Goal: Task Accomplishment & Management: Complete application form

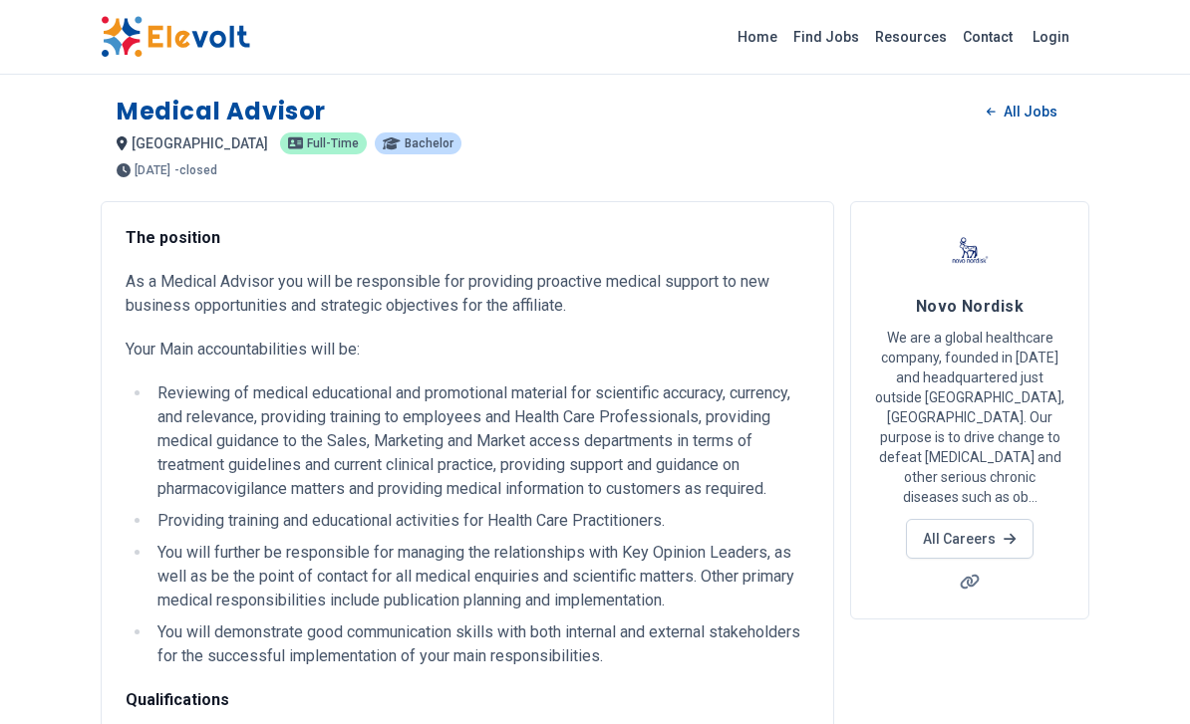
click at [1023, 116] on link "All Jobs" at bounding box center [1022, 112] width 103 height 30
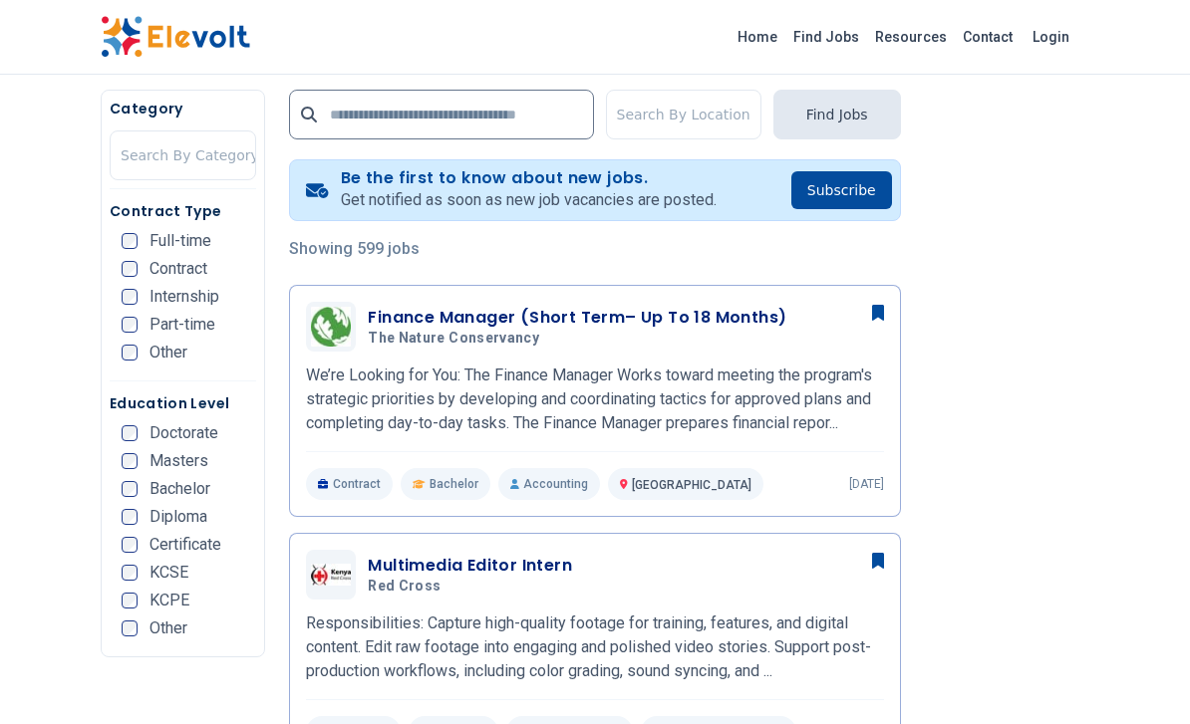
scroll to position [386, 0]
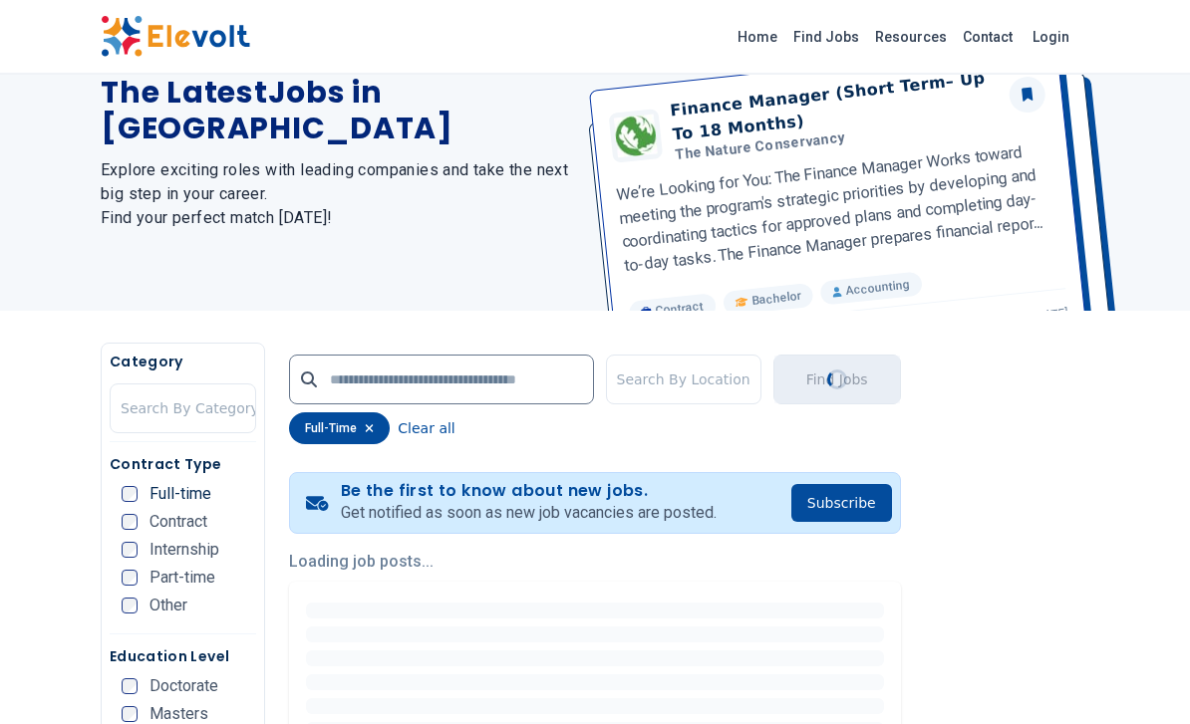
scroll to position [263, 0]
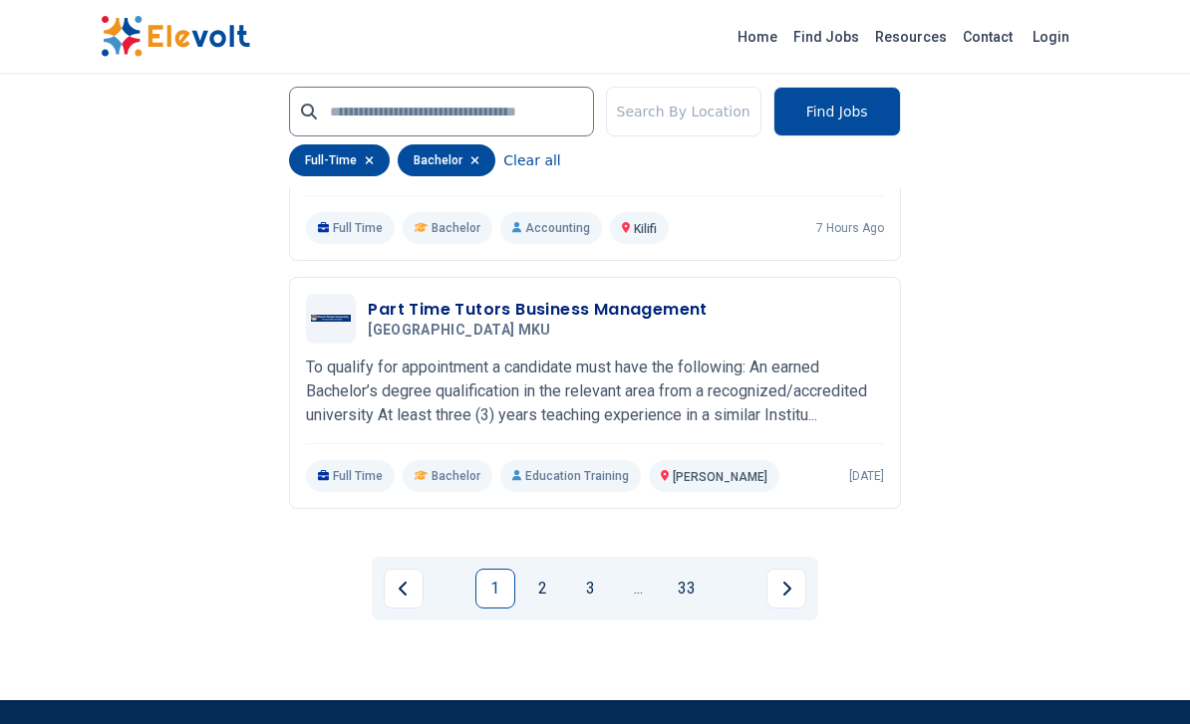
scroll to position [4235, 0]
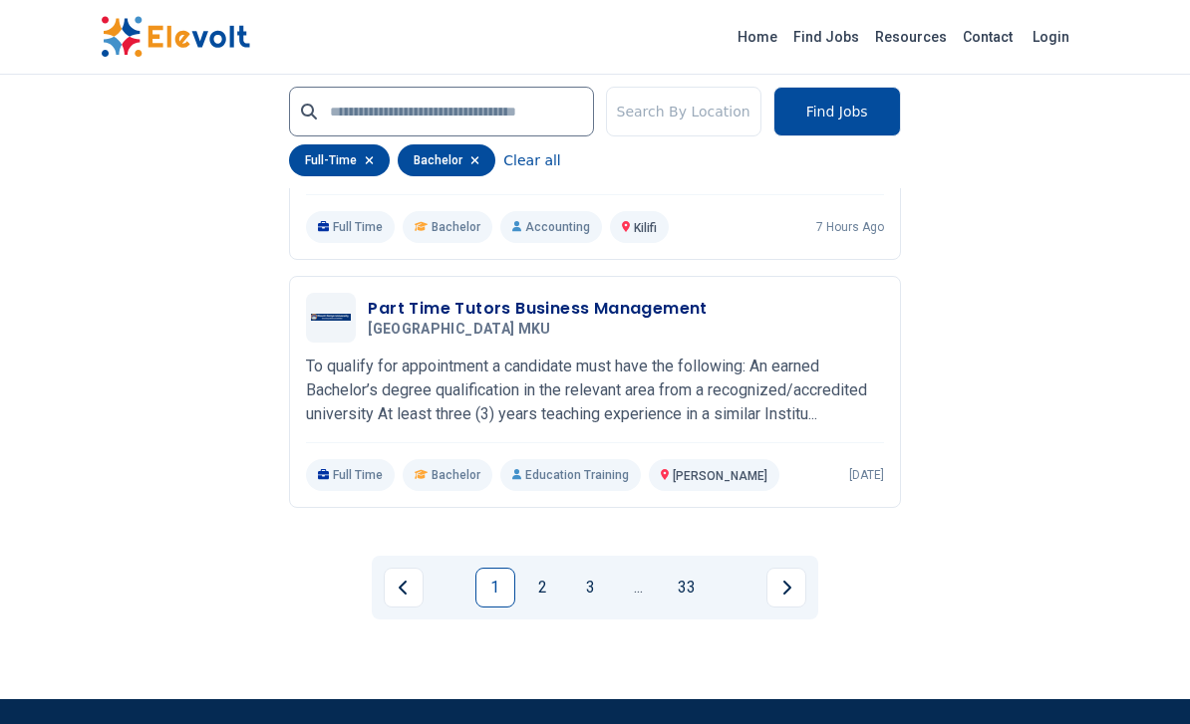
click at [552, 598] on link "2" at bounding box center [543, 588] width 40 height 40
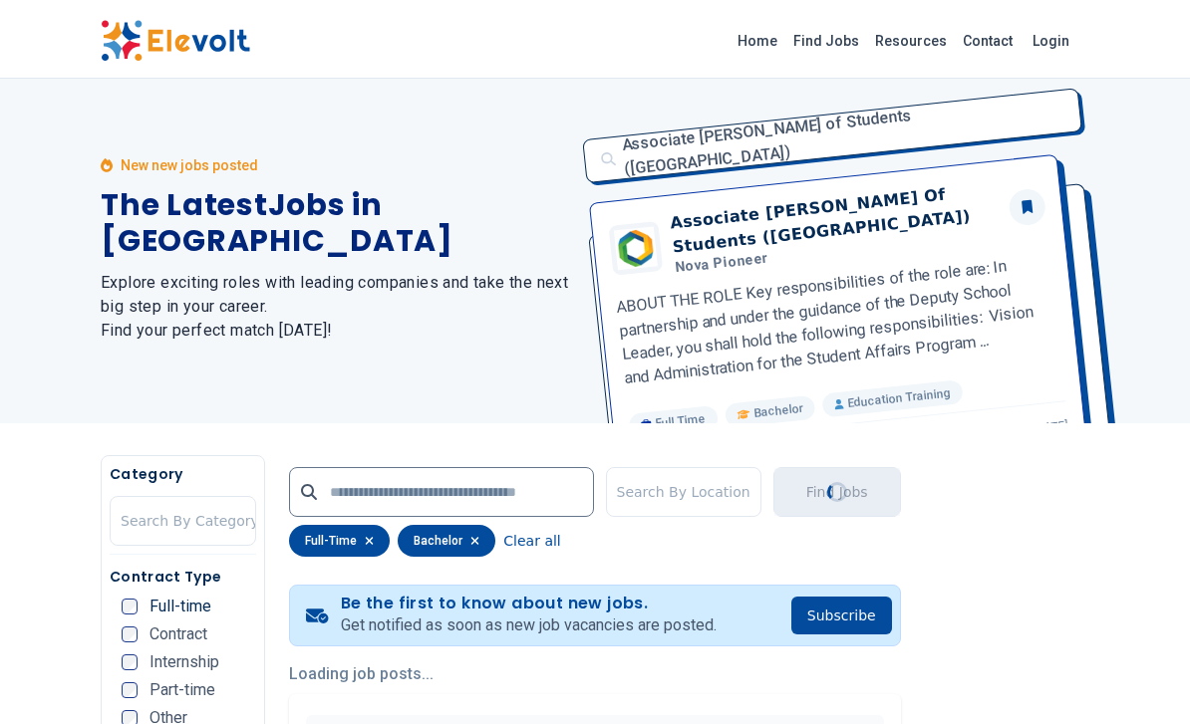
scroll to position [0, 0]
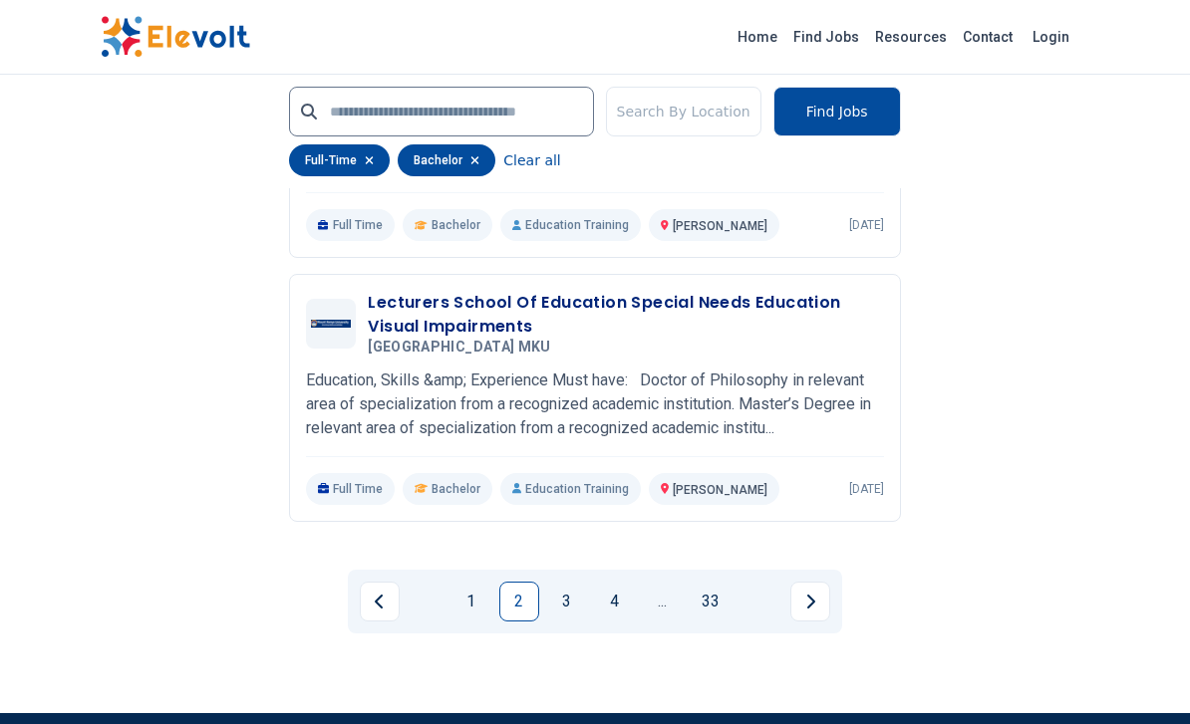
scroll to position [4272, 0]
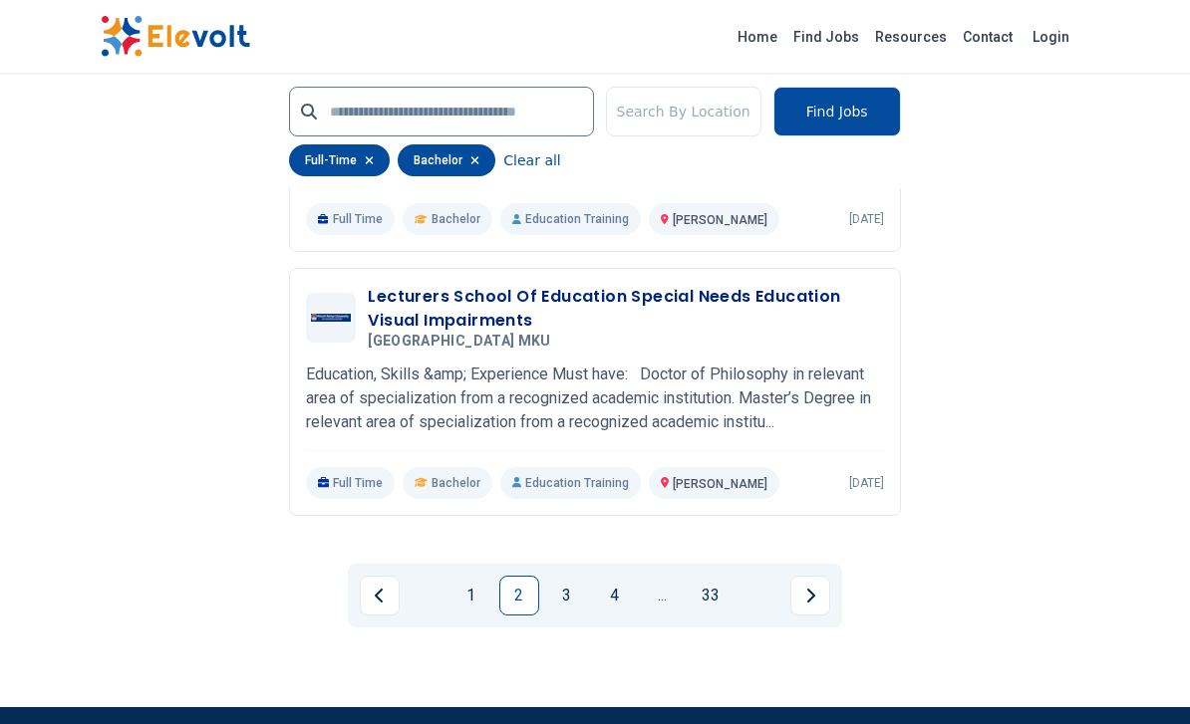
click at [566, 577] on link "3" at bounding box center [567, 597] width 40 height 40
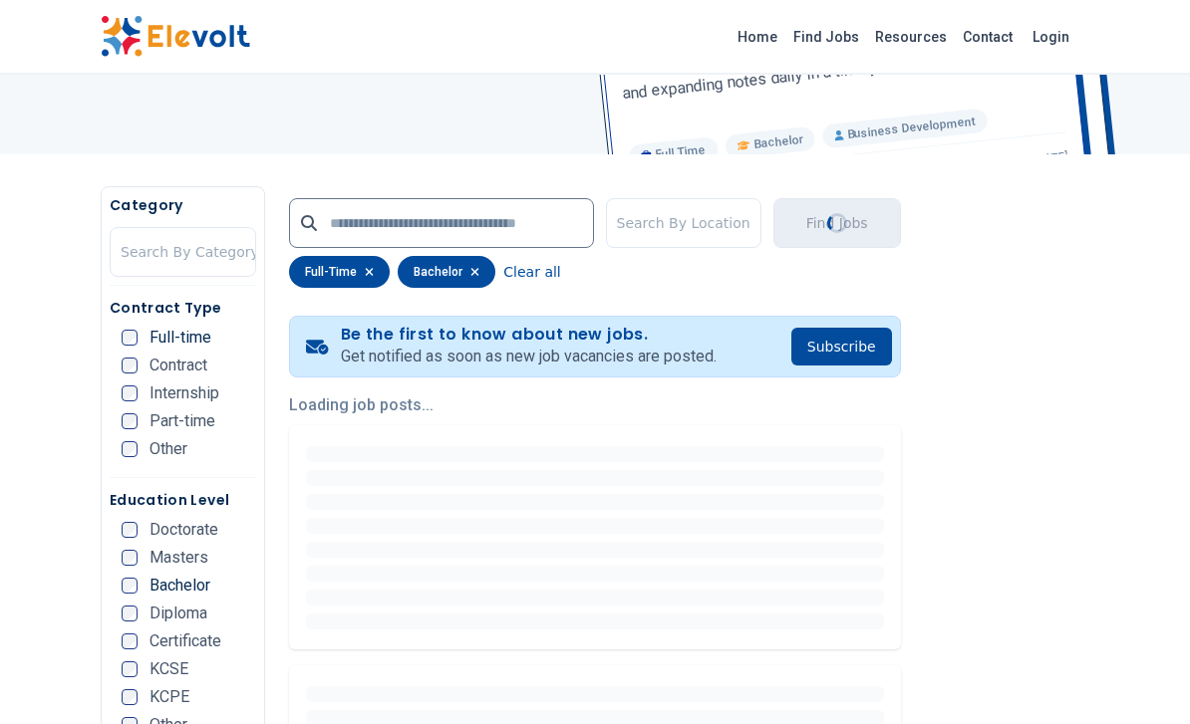
scroll to position [0, 0]
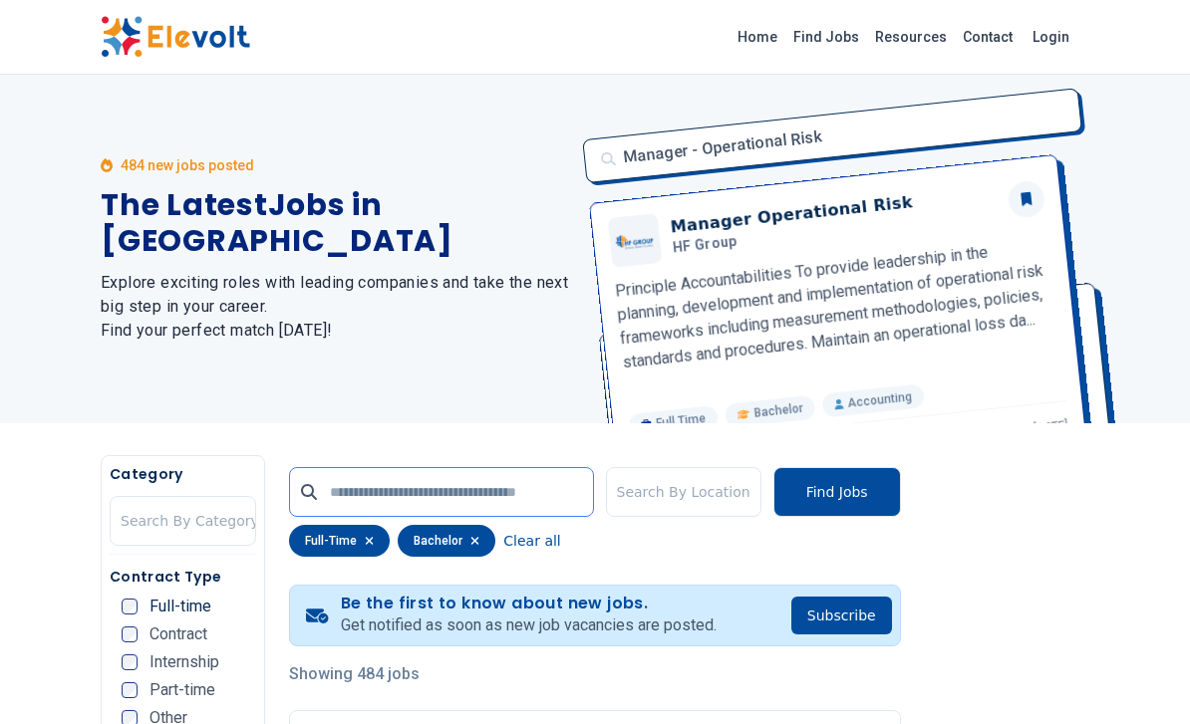
click at [362, 496] on input "text" at bounding box center [441, 492] width 304 height 50
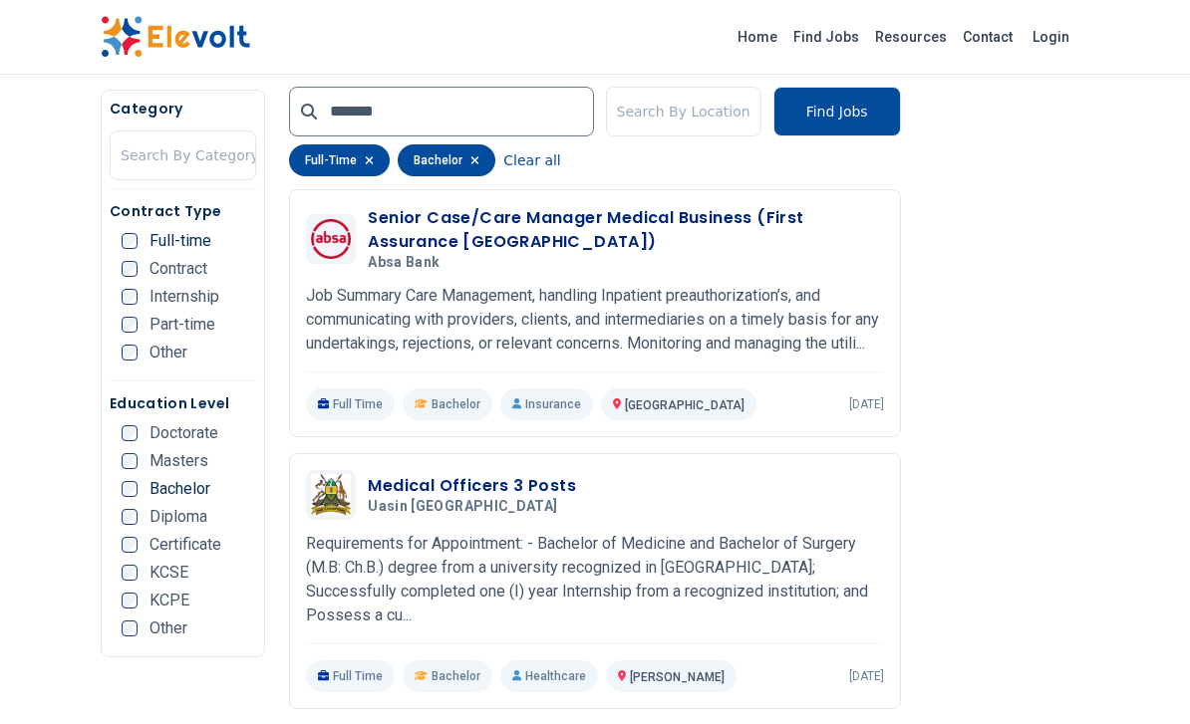
scroll to position [1016, 0]
type input "*******"
click at [441, 255] on h3 "Senior Case/Care Manager Medical Business (First Assurance Kenya)" at bounding box center [625, 231] width 515 height 48
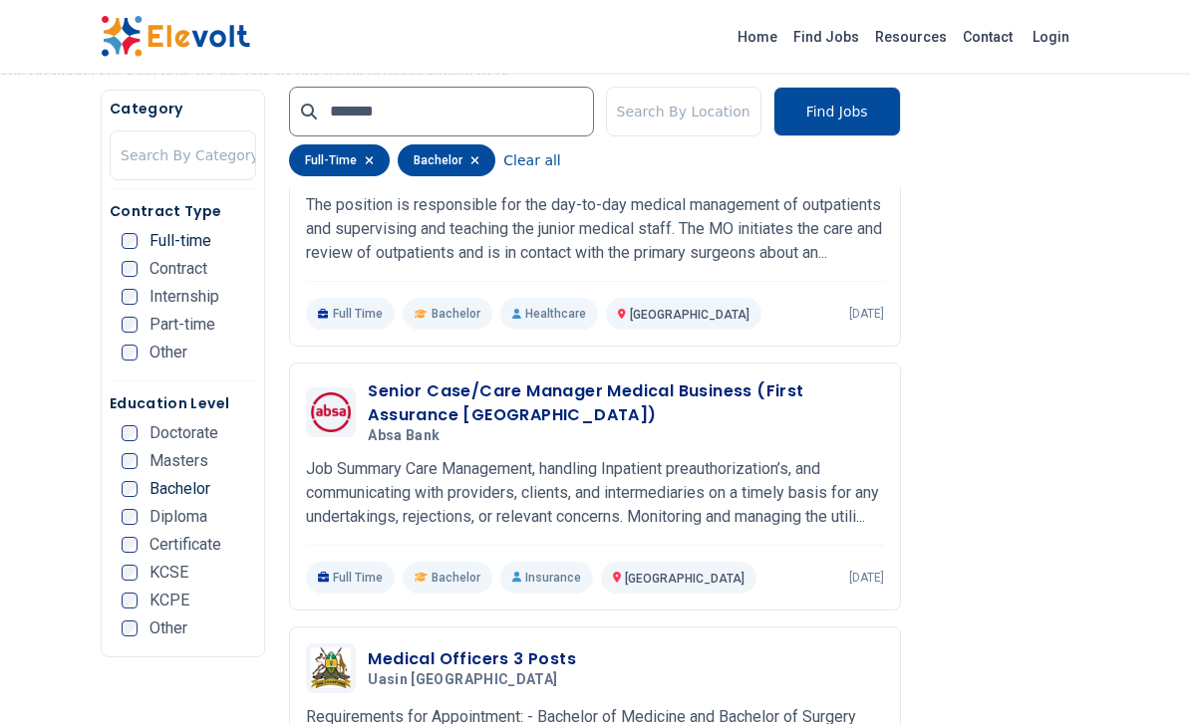
scroll to position [844, 0]
click at [457, 418] on h3 "Senior Case/Care Manager Medical Business (First Assurance Kenya)" at bounding box center [625, 404] width 515 height 48
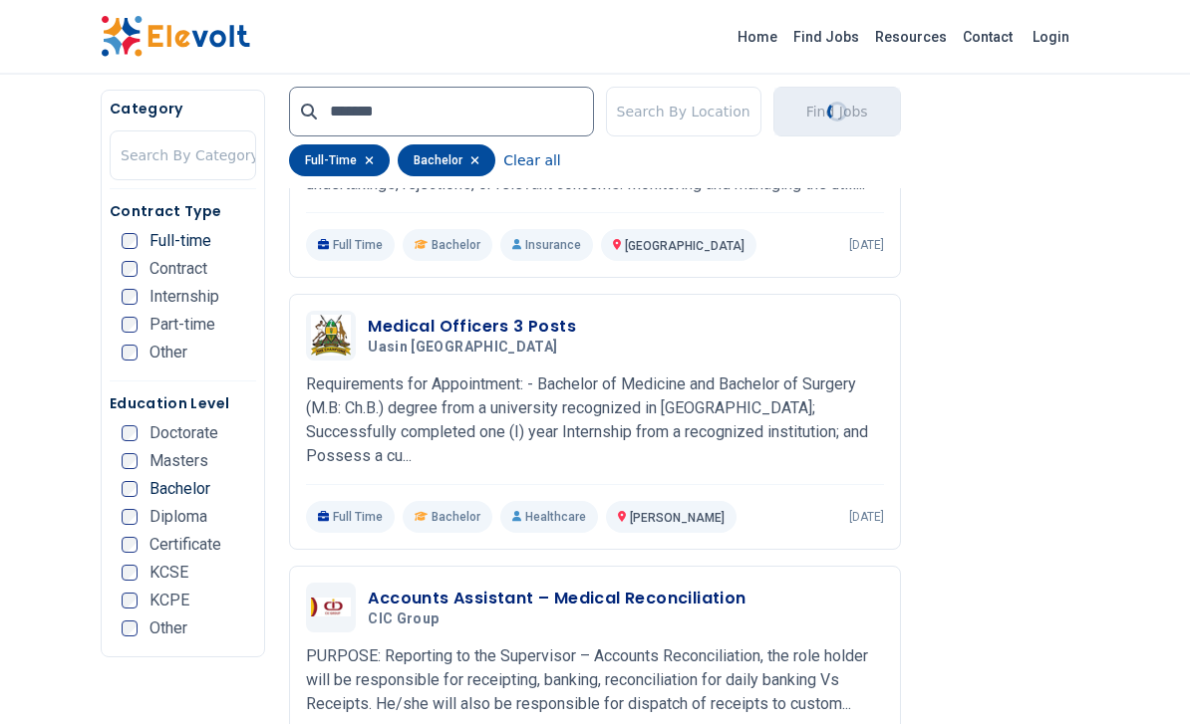
scroll to position [1184, 0]
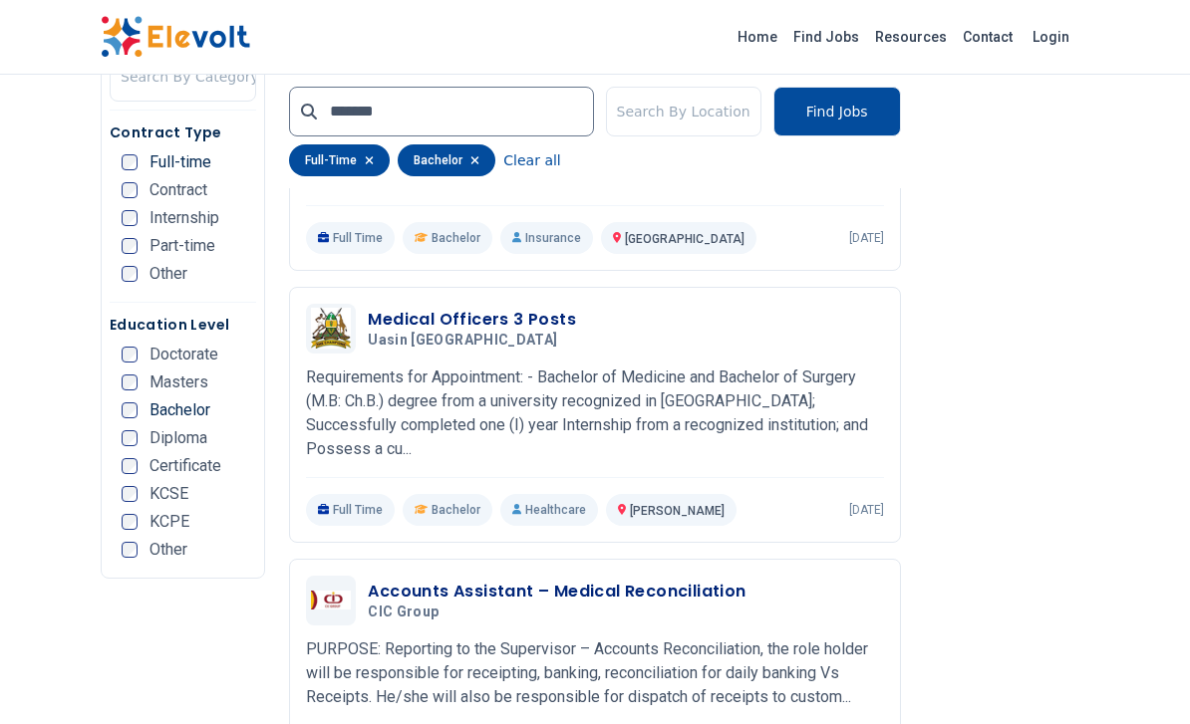
click at [401, 332] on h3 "Medical Officers 3 Posts" at bounding box center [472, 320] width 208 height 24
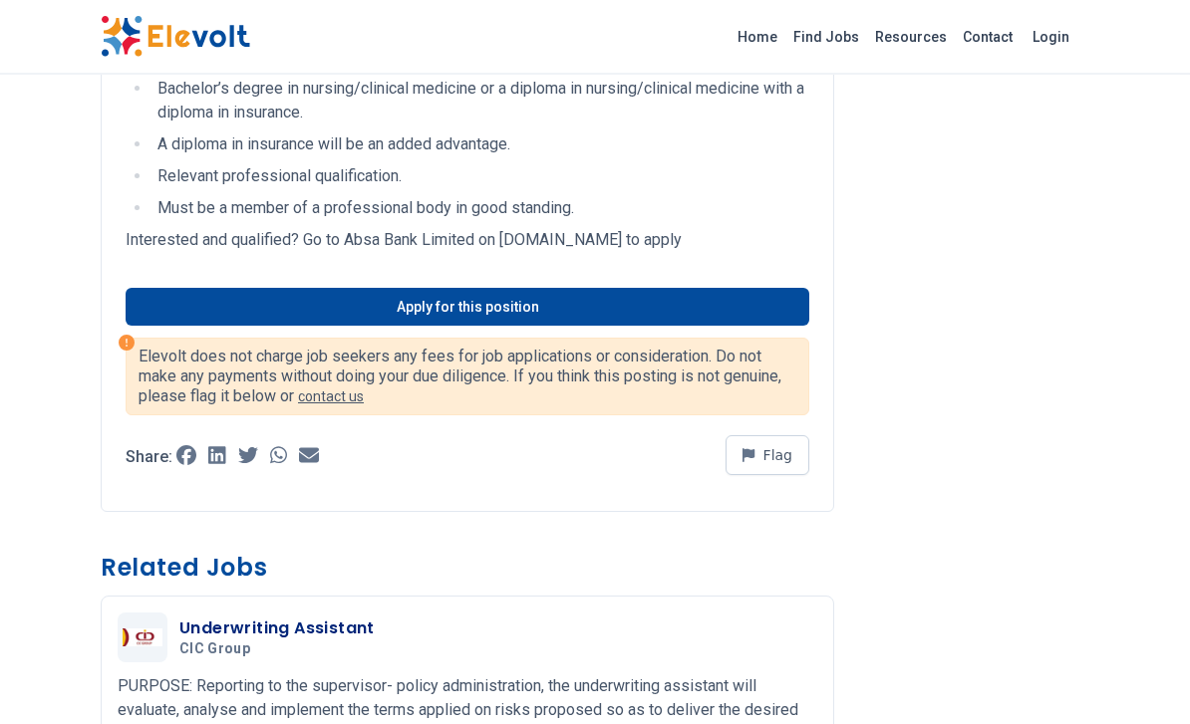
scroll to position [2240, 0]
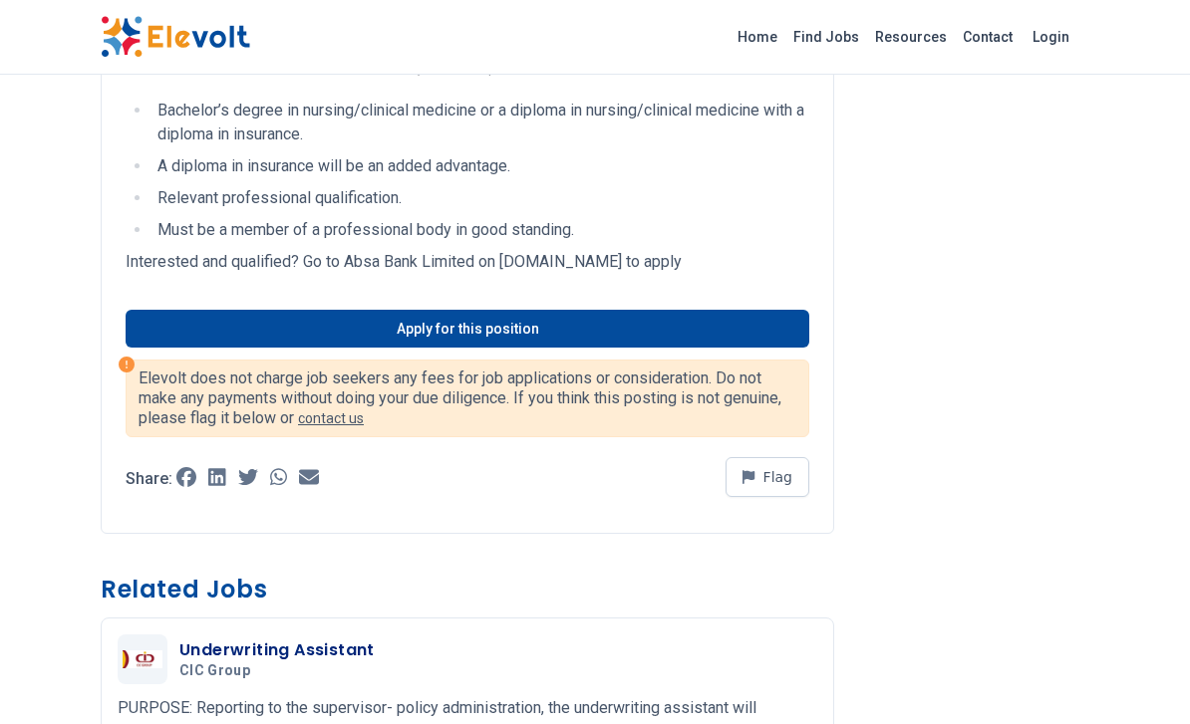
click at [279, 348] on link "Apply for this position" at bounding box center [468, 329] width 684 height 38
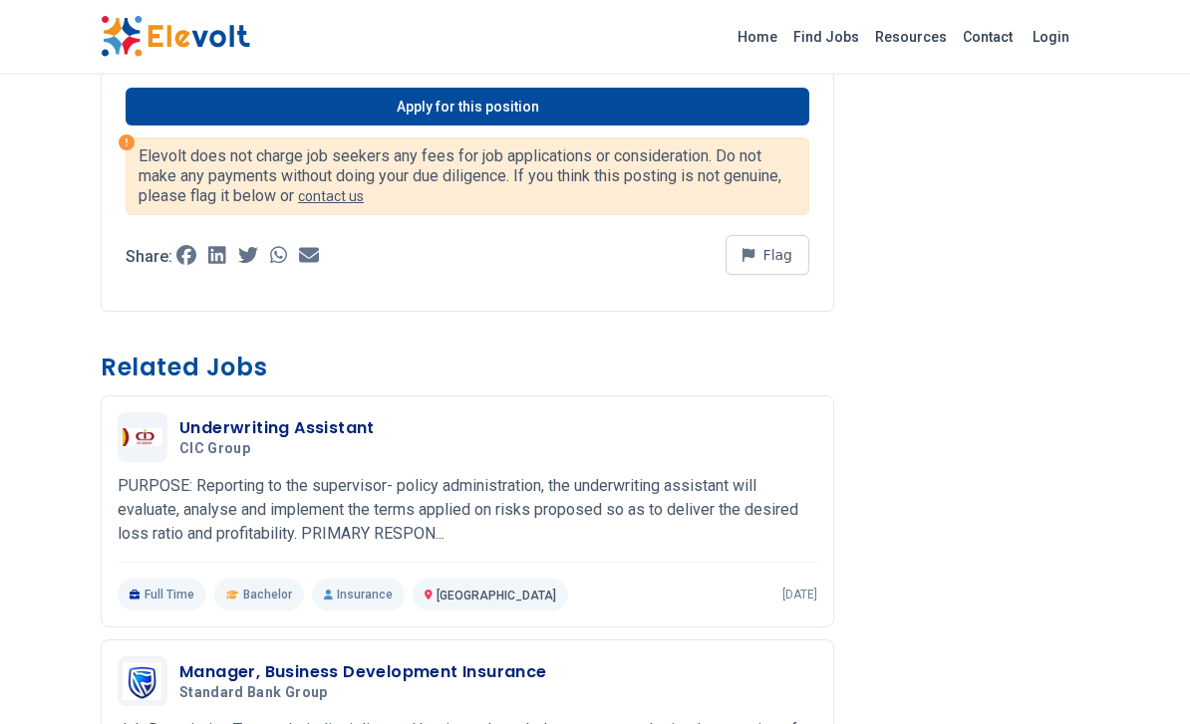
scroll to position [2424, 0]
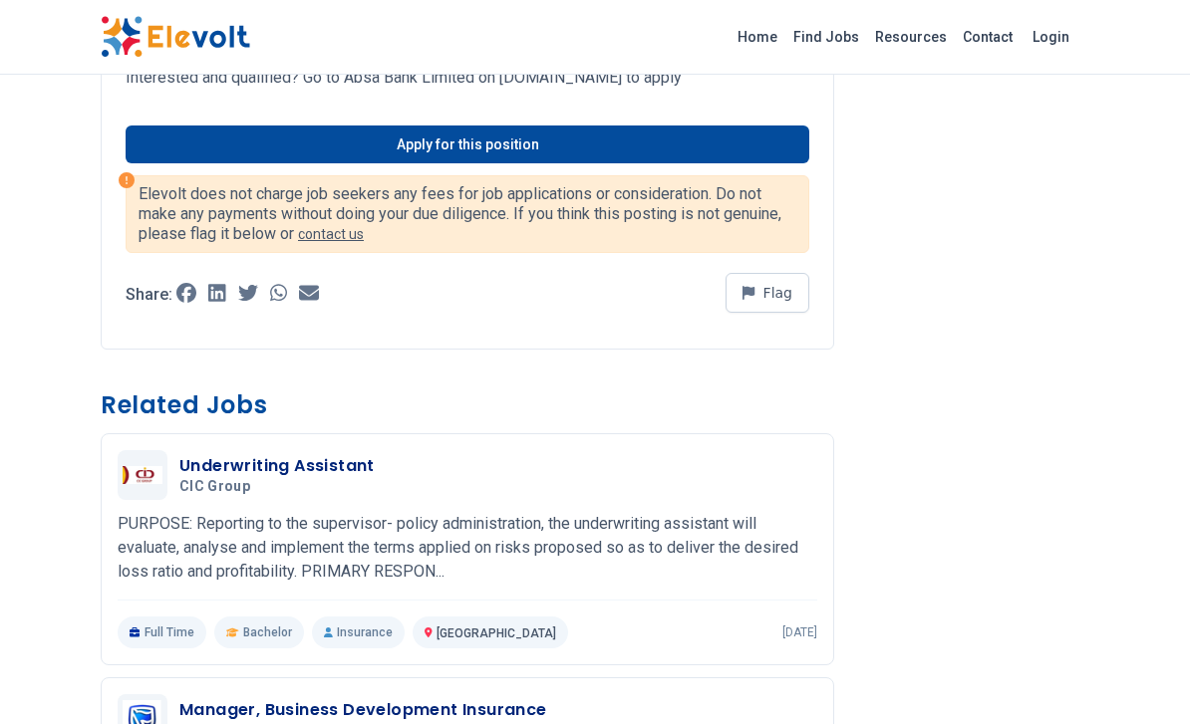
click at [252, 163] on link "Apply for this position" at bounding box center [468, 145] width 684 height 38
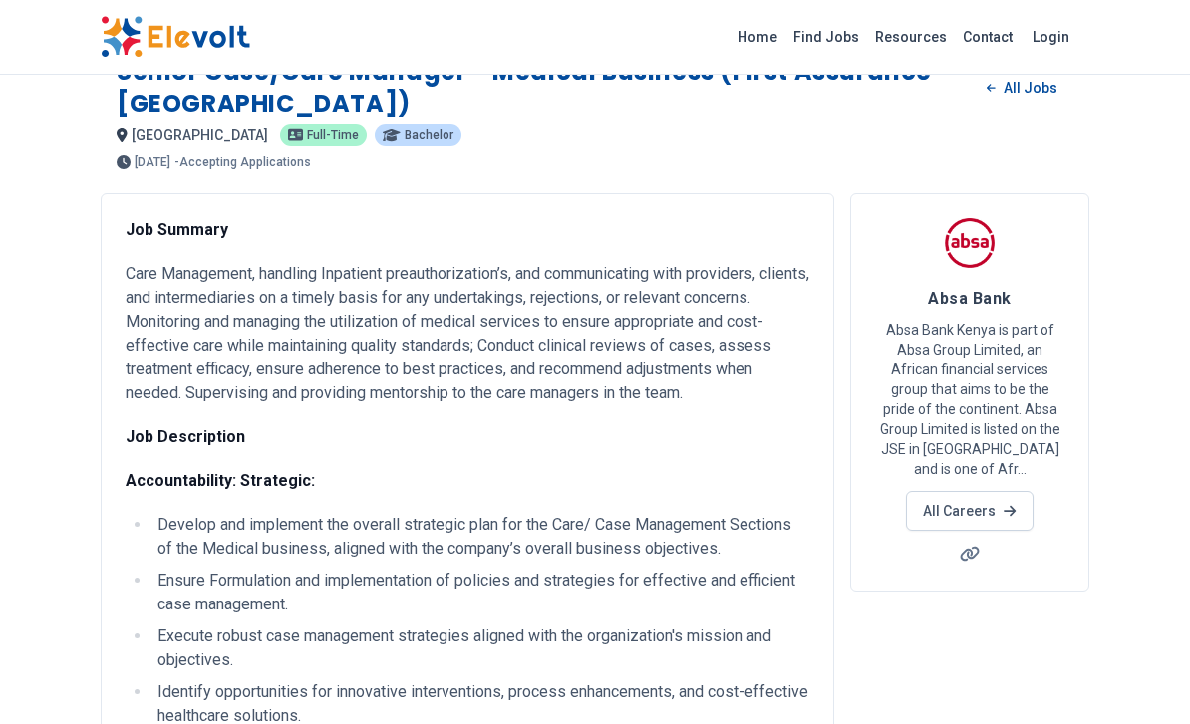
scroll to position [0, 0]
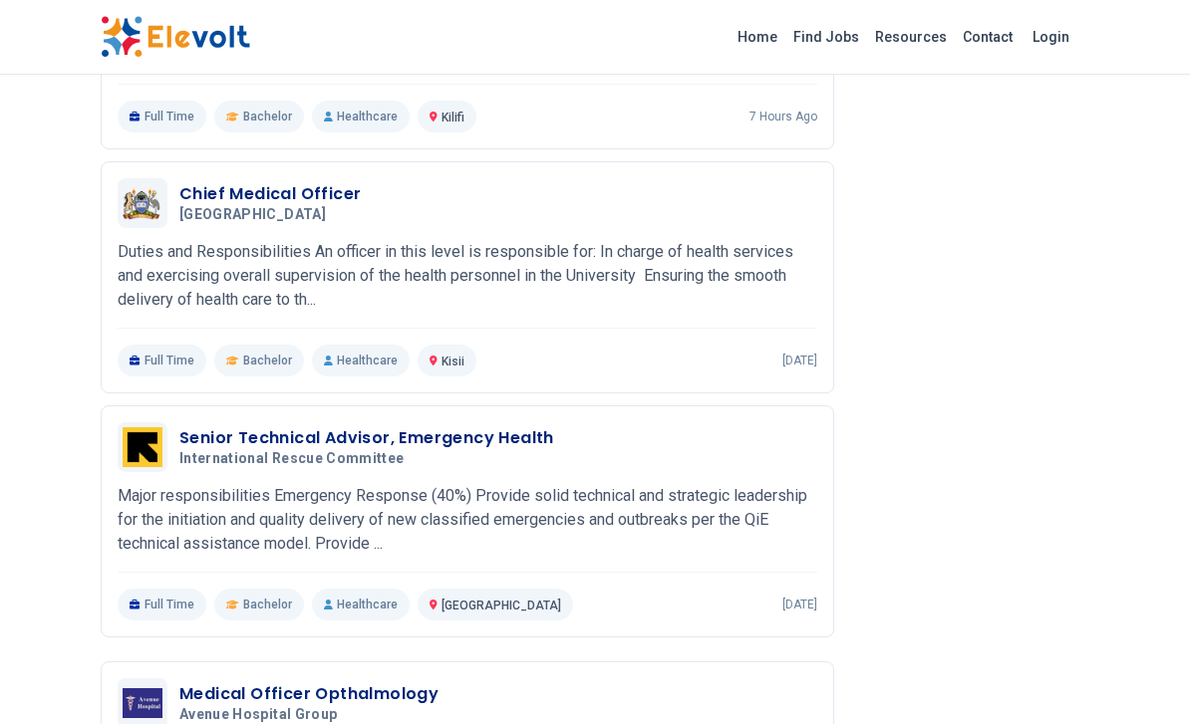
scroll to position [1367, 0]
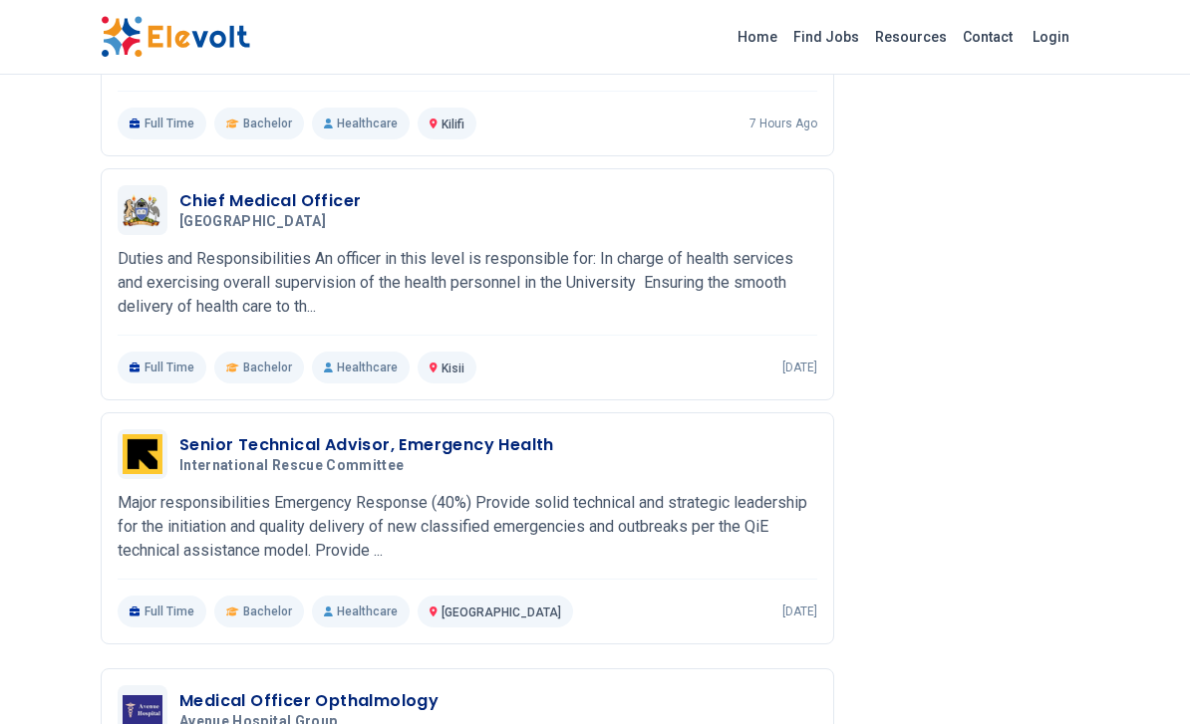
click at [318, 457] on h3 "Senior Technical Advisor, Emergency Health" at bounding box center [366, 445] width 375 height 24
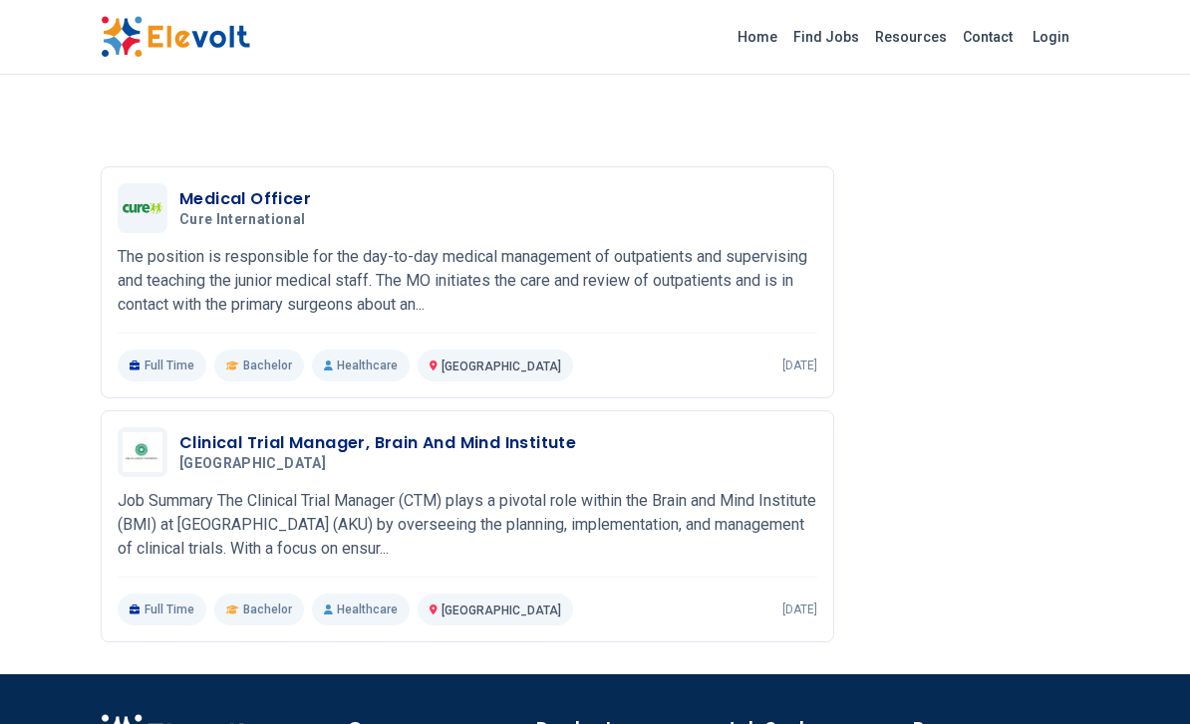
scroll to position [5101, 0]
click at [330, 456] on h3 "Clinical Trial Manager, Brain And Mind Institute" at bounding box center [377, 444] width 397 height 24
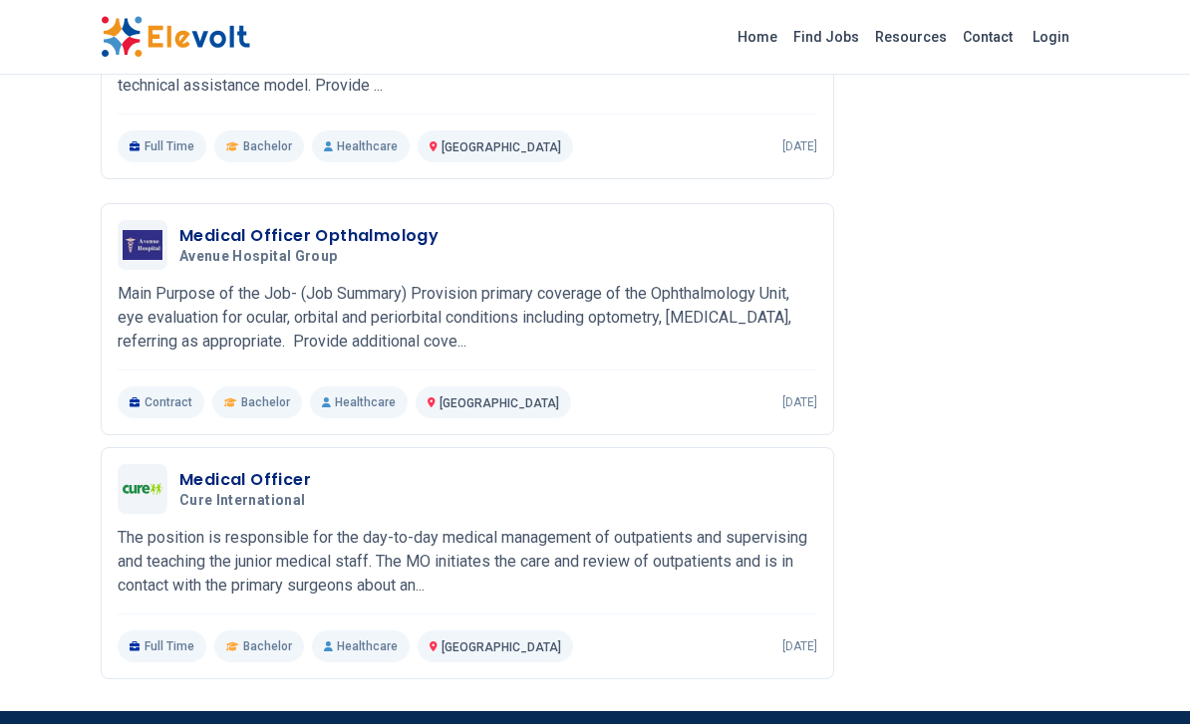
scroll to position [3946, 0]
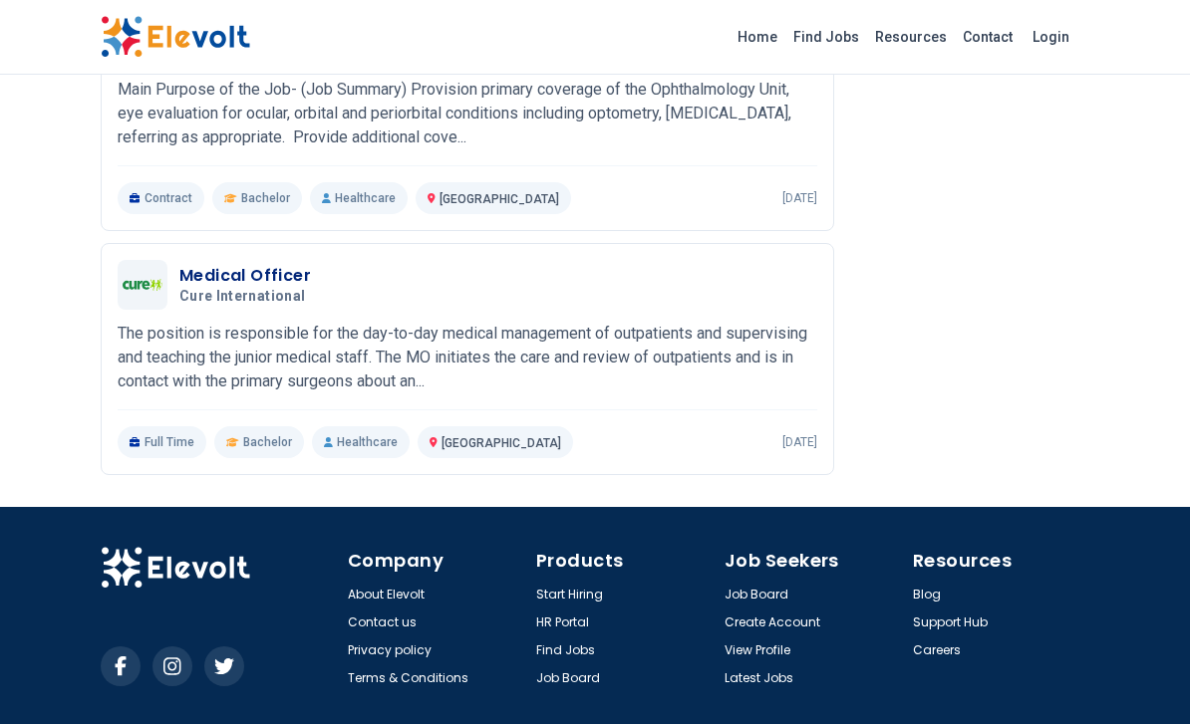
click at [280, 272] on h3 "Medical Officer" at bounding box center [246, 276] width 134 height 24
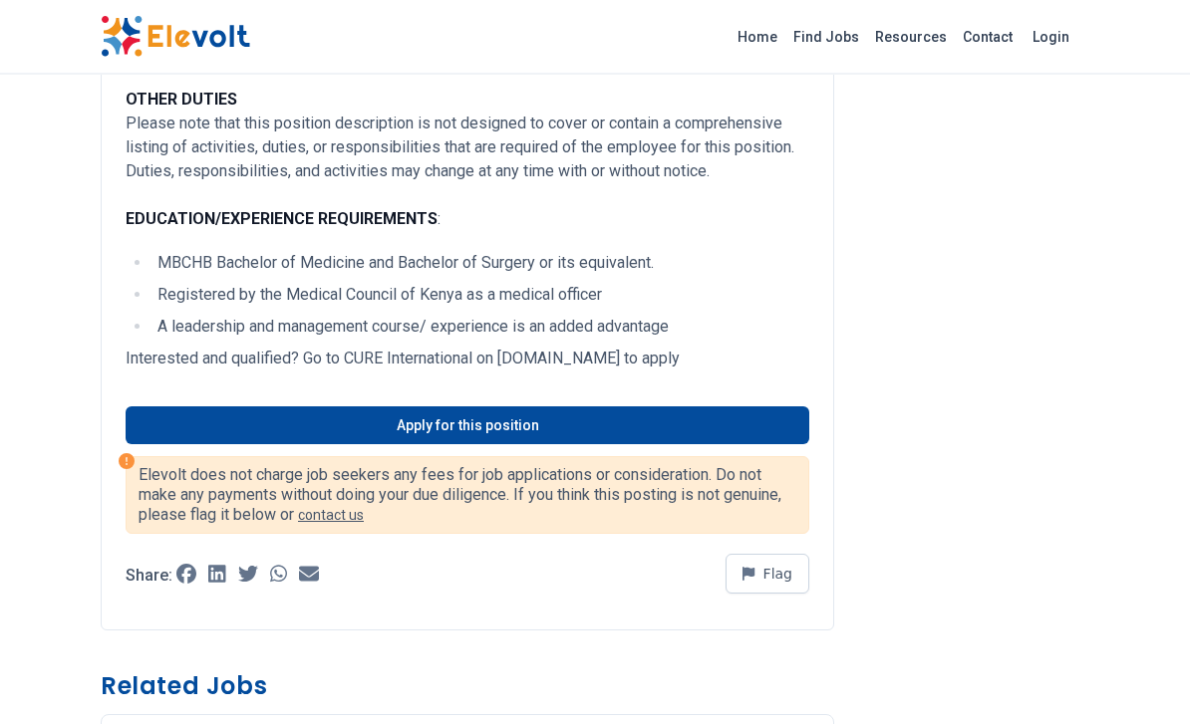
scroll to position [995, 0]
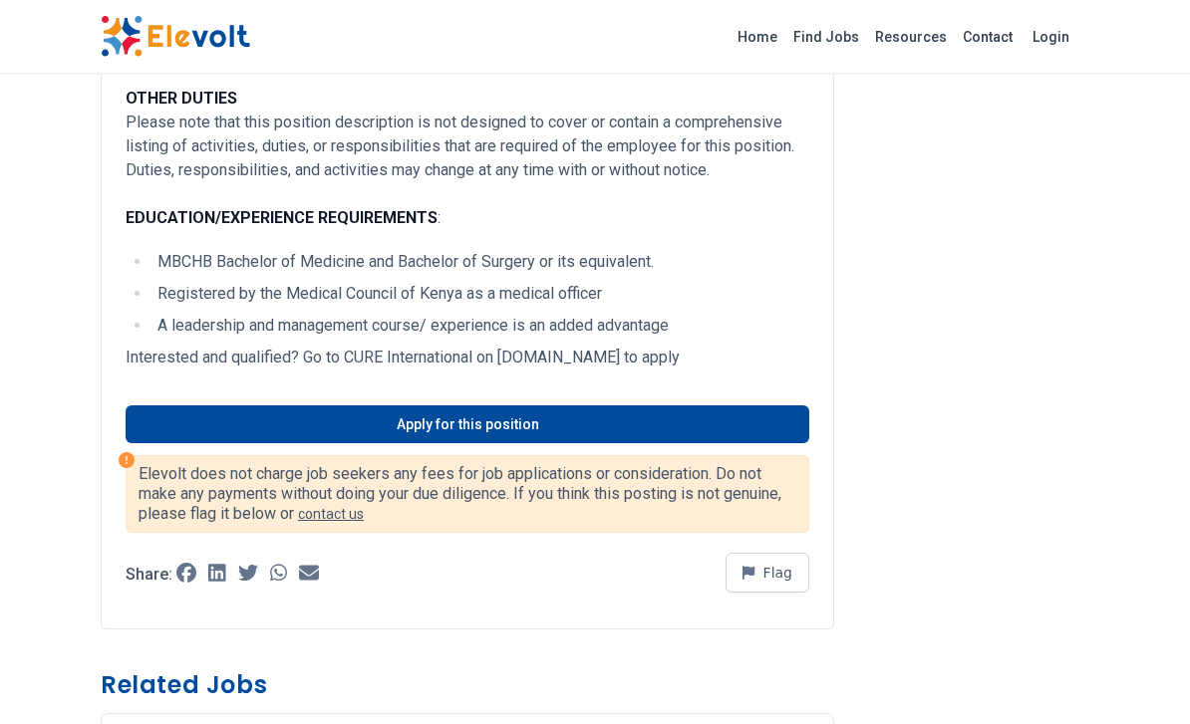
click at [517, 433] on link "Apply for this position" at bounding box center [468, 426] width 684 height 38
